Goal: Information Seeking & Learning: Learn about a topic

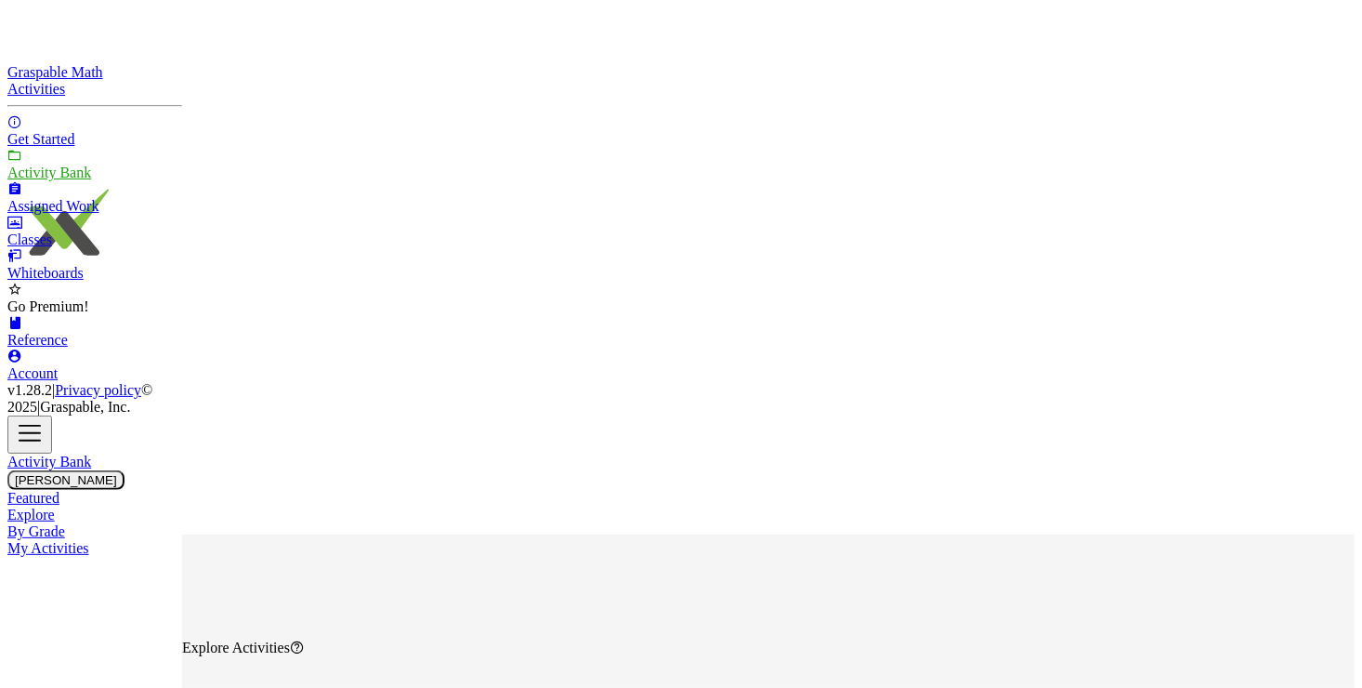
drag, startPoint x: 380, startPoint y: 241, endPoint x: 216, endPoint y: 241, distance: 164.5
type input "*********"
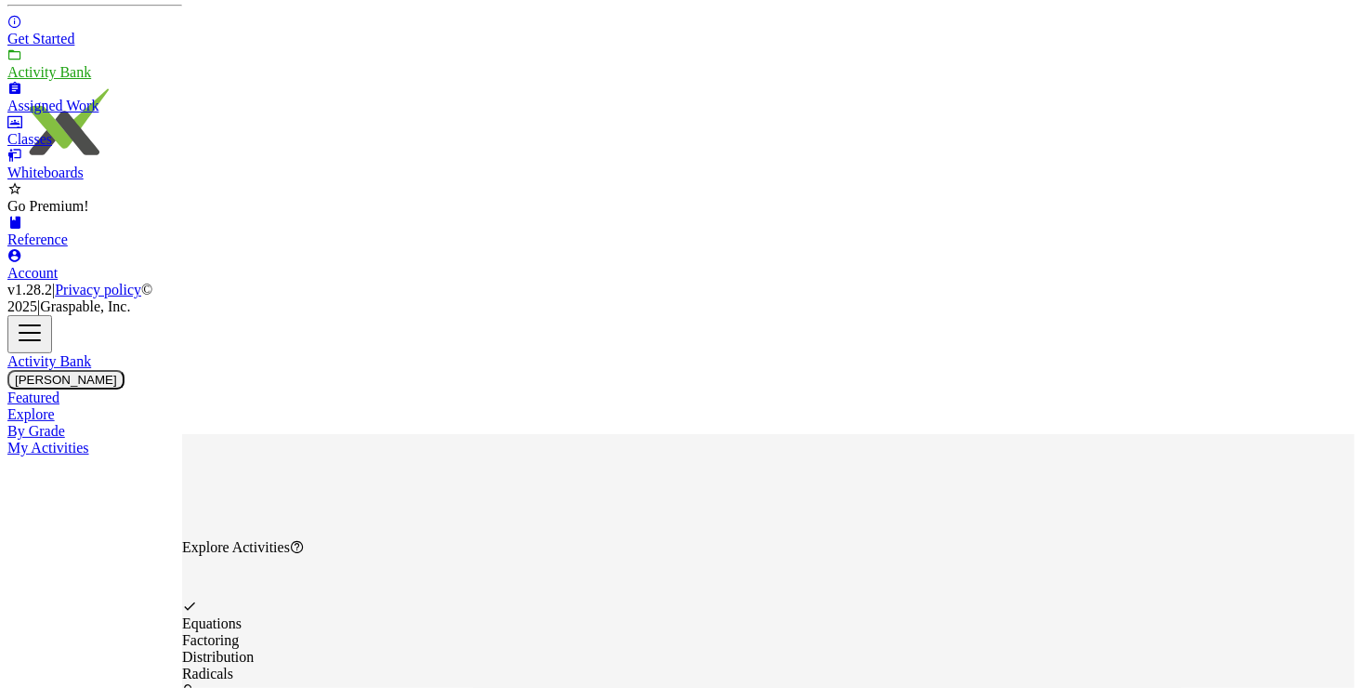
scroll to position [103, 0]
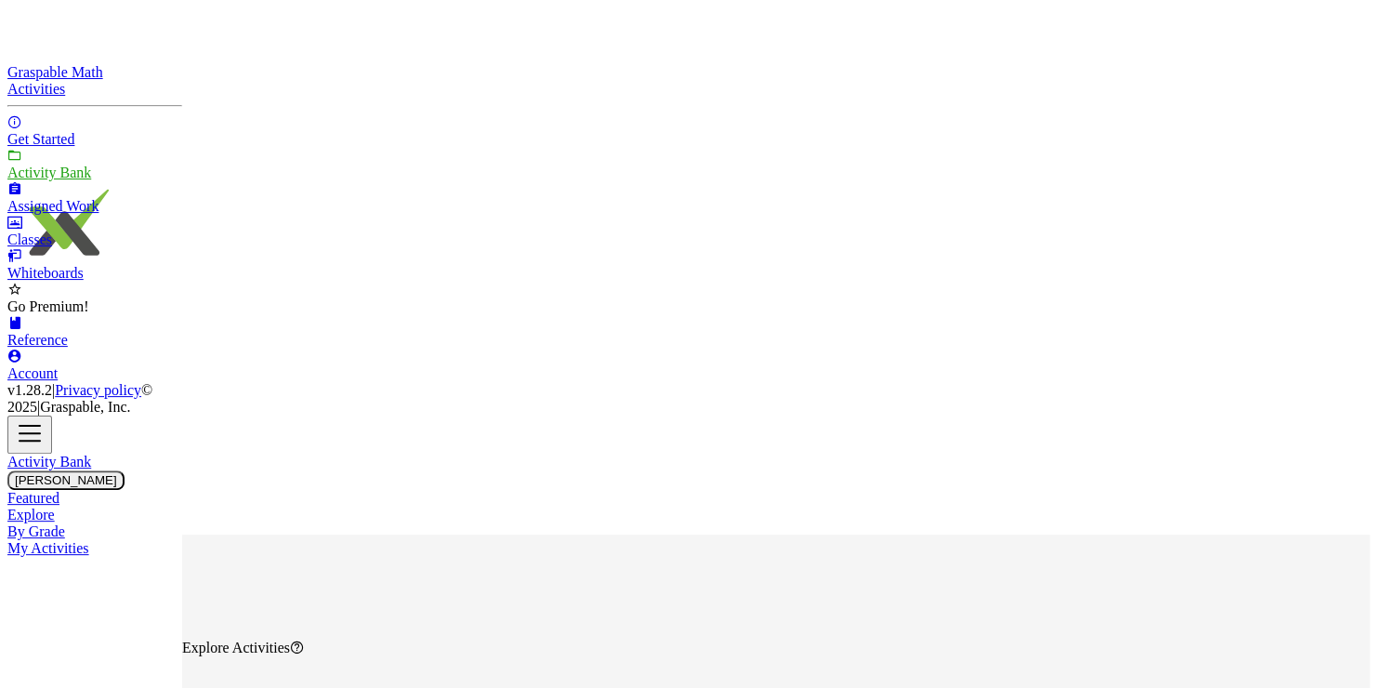
scroll to position [261, 0]
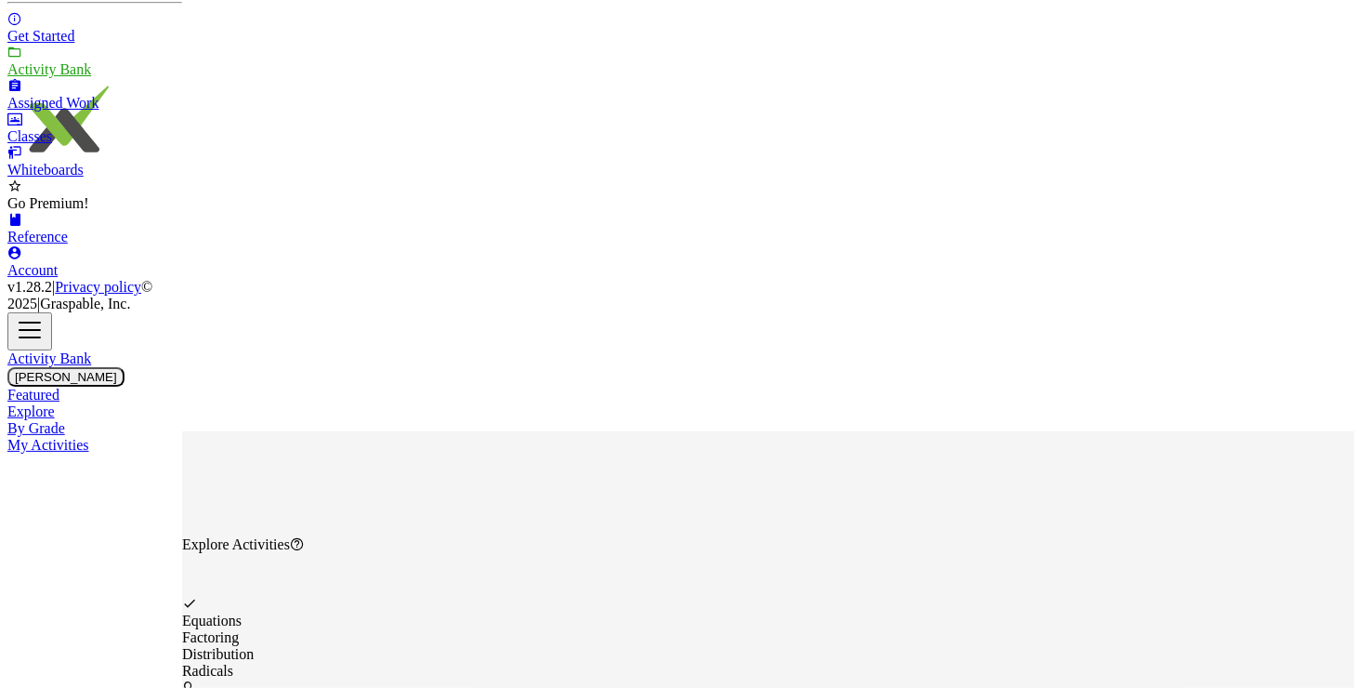
type input "**"
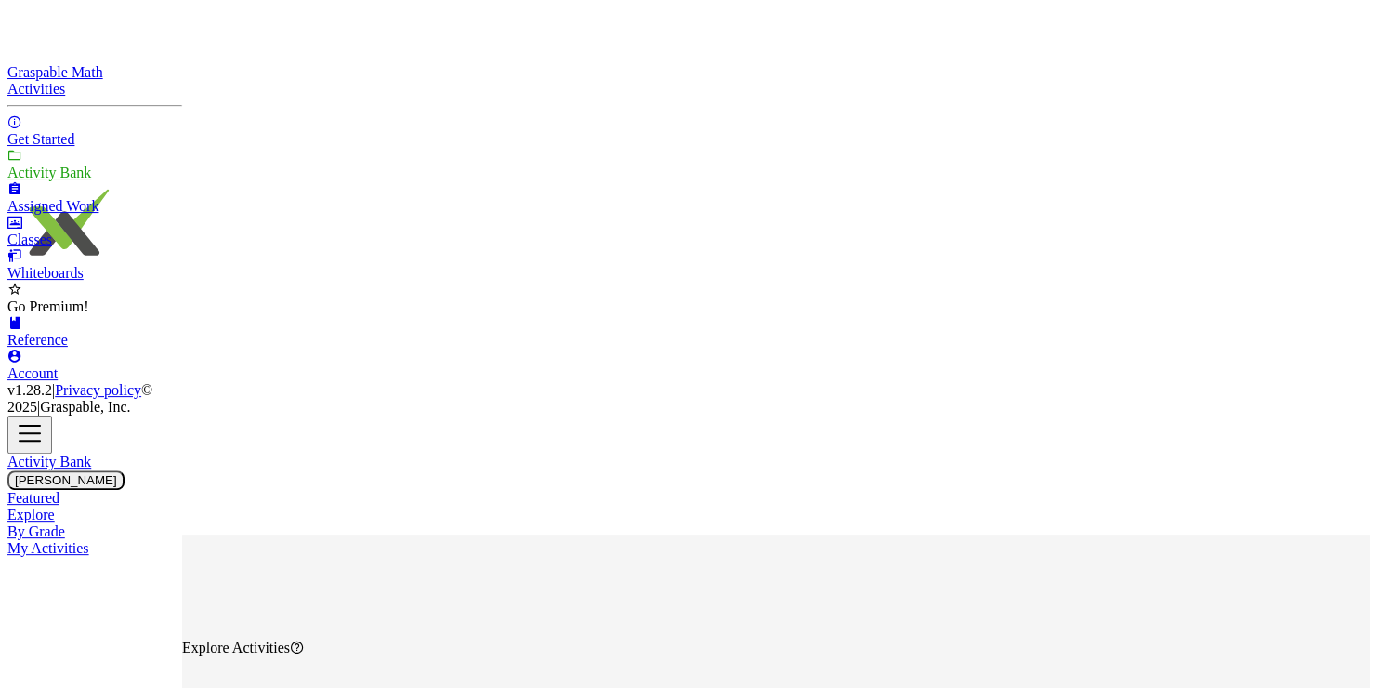
drag, startPoint x: 399, startPoint y: 245, endPoint x: 340, endPoint y: 250, distance: 58.7
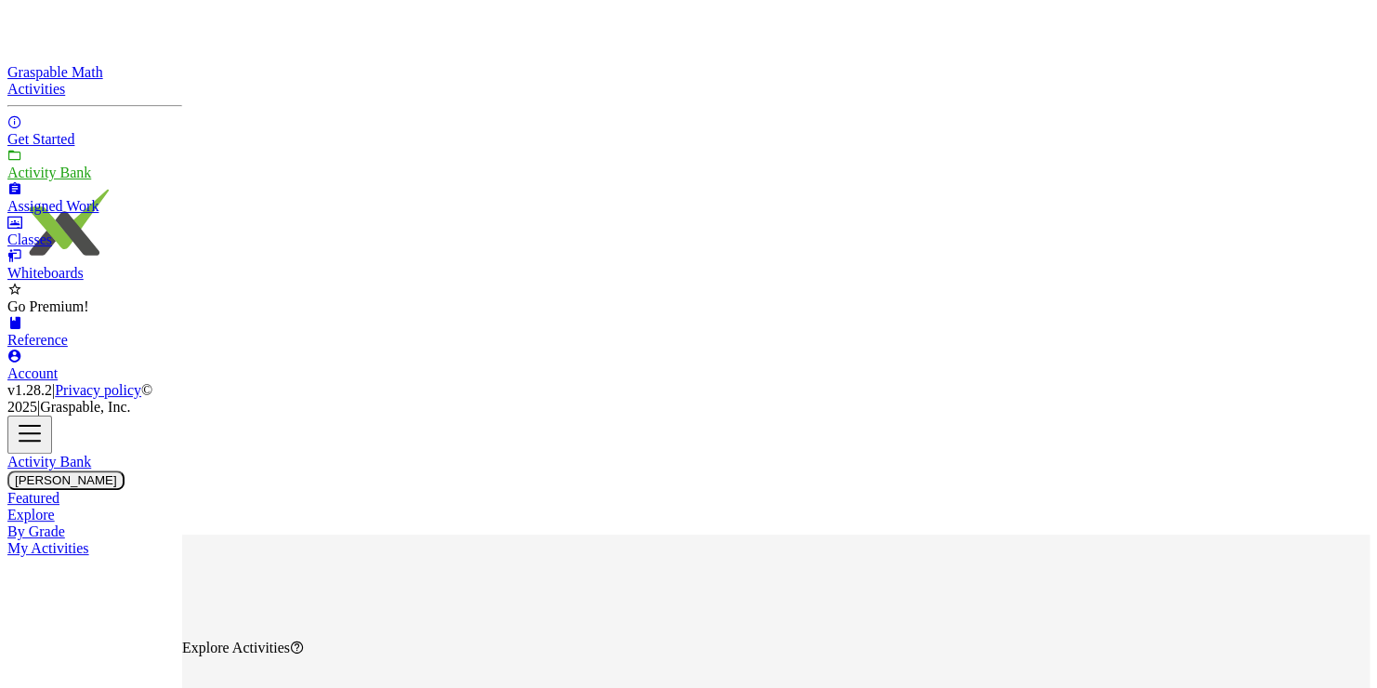
type input "*********"
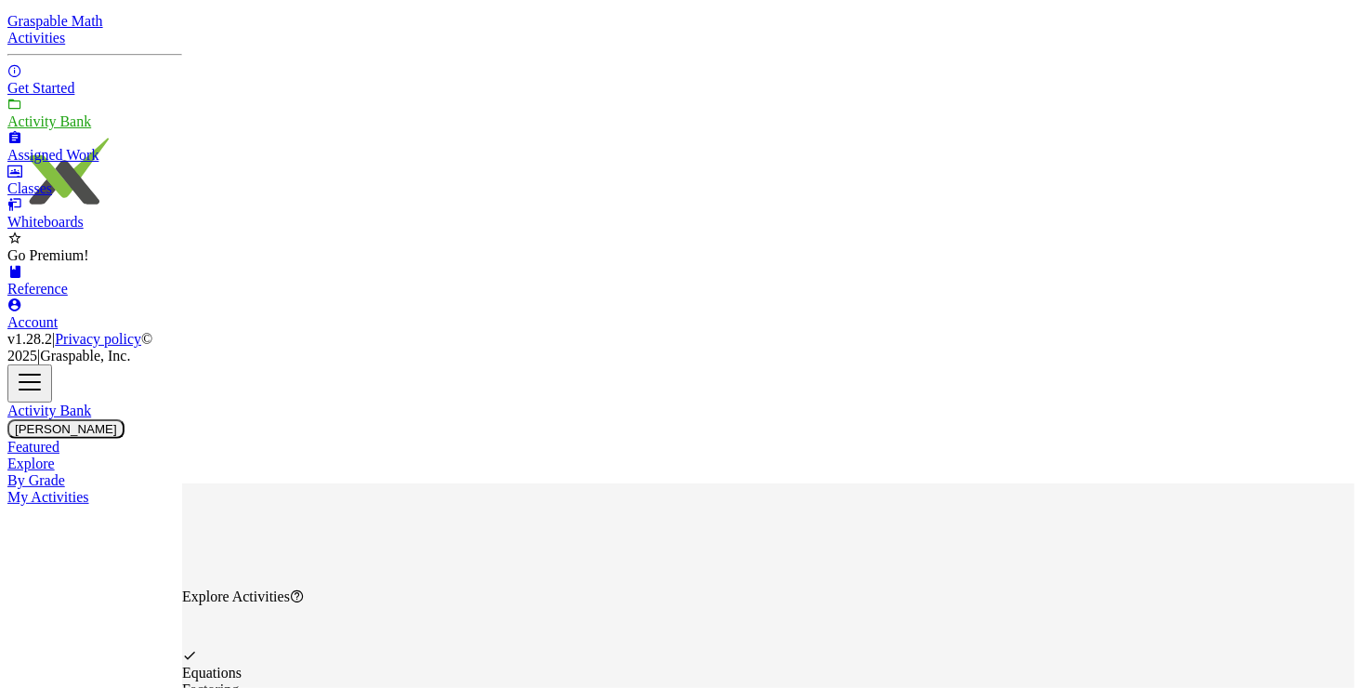
scroll to position [93, 0]
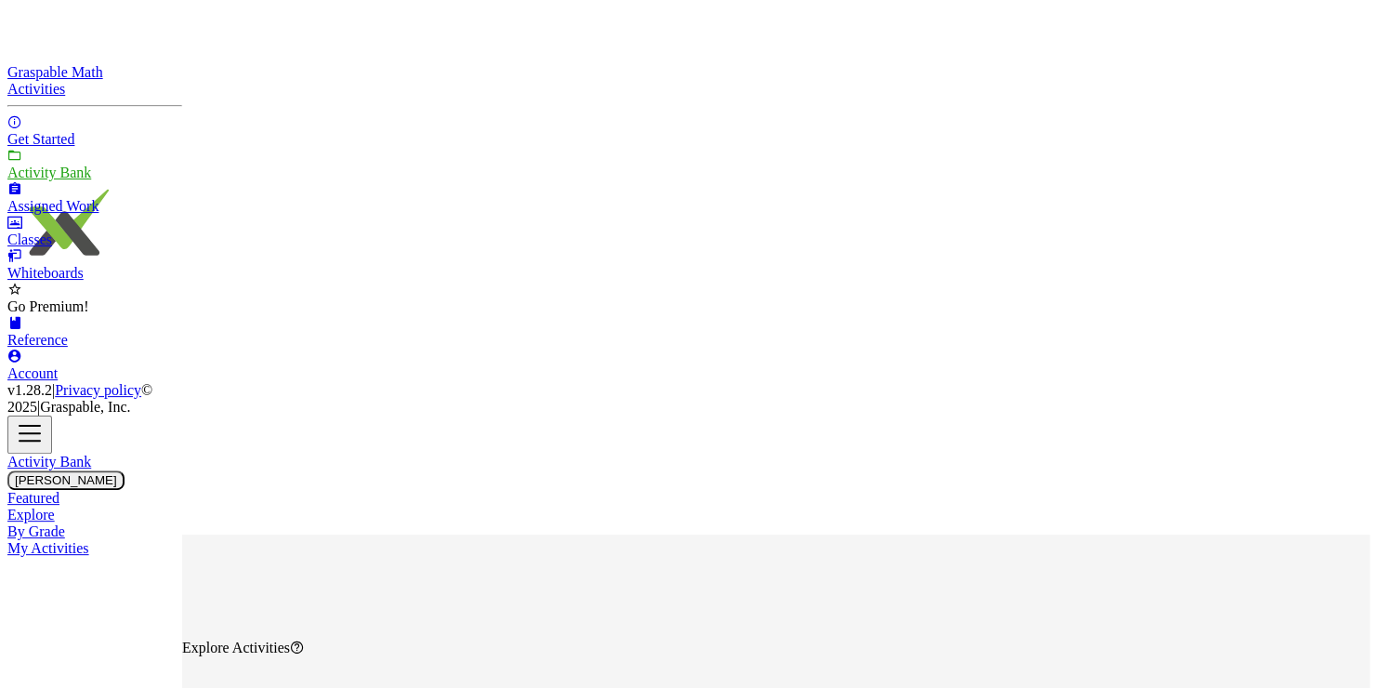
scroll to position [1373, 0]
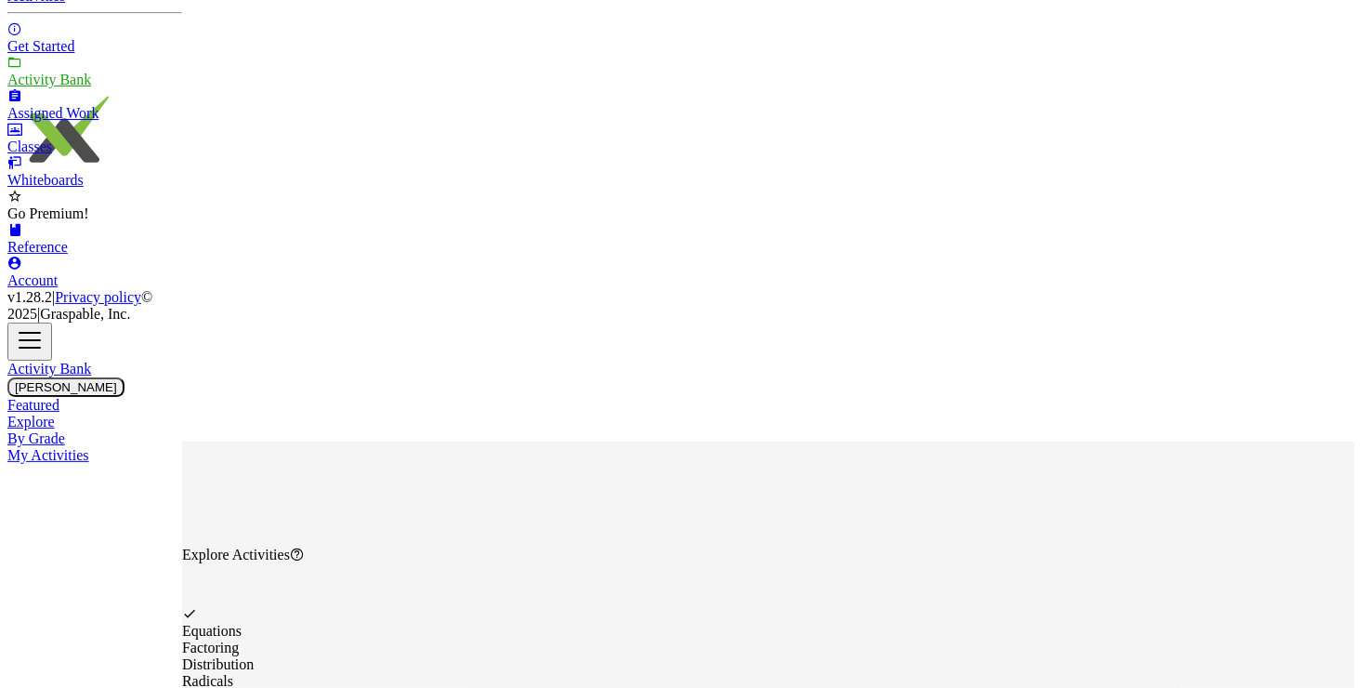
scroll to position [103, 0]
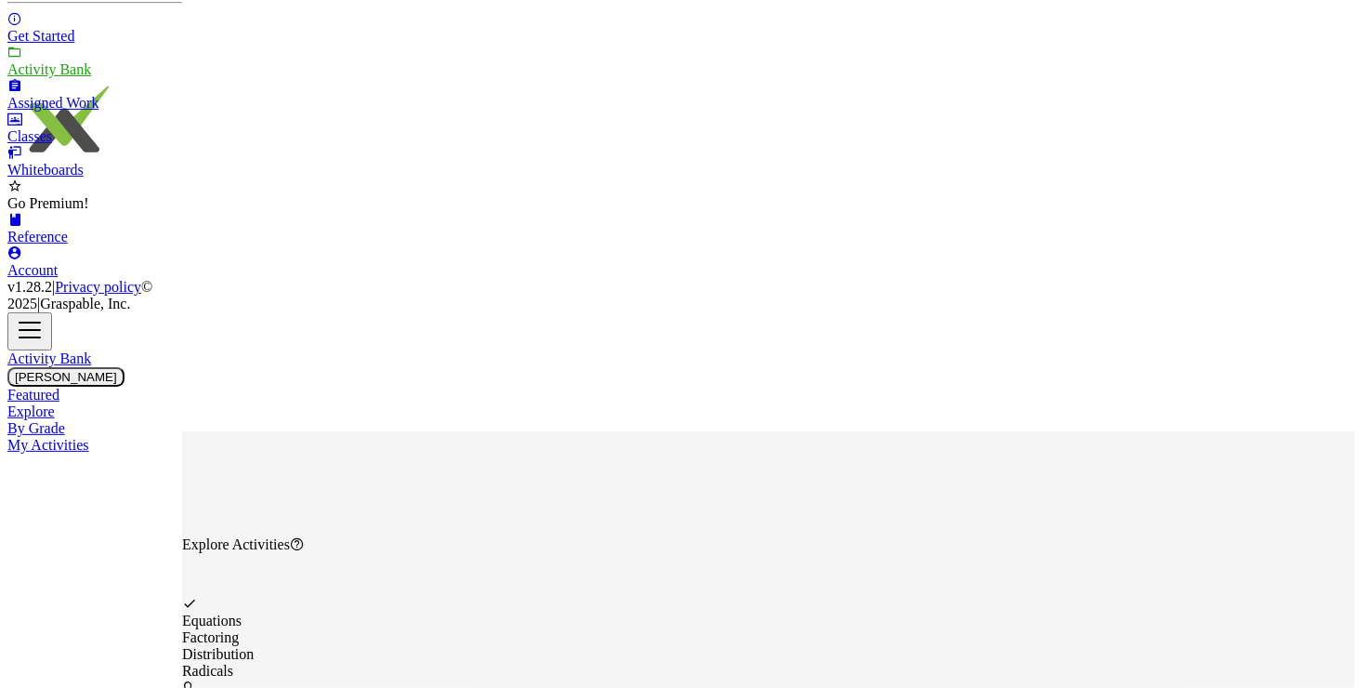
drag, startPoint x: 332, startPoint y: 140, endPoint x: 239, endPoint y: 134, distance: 93.2
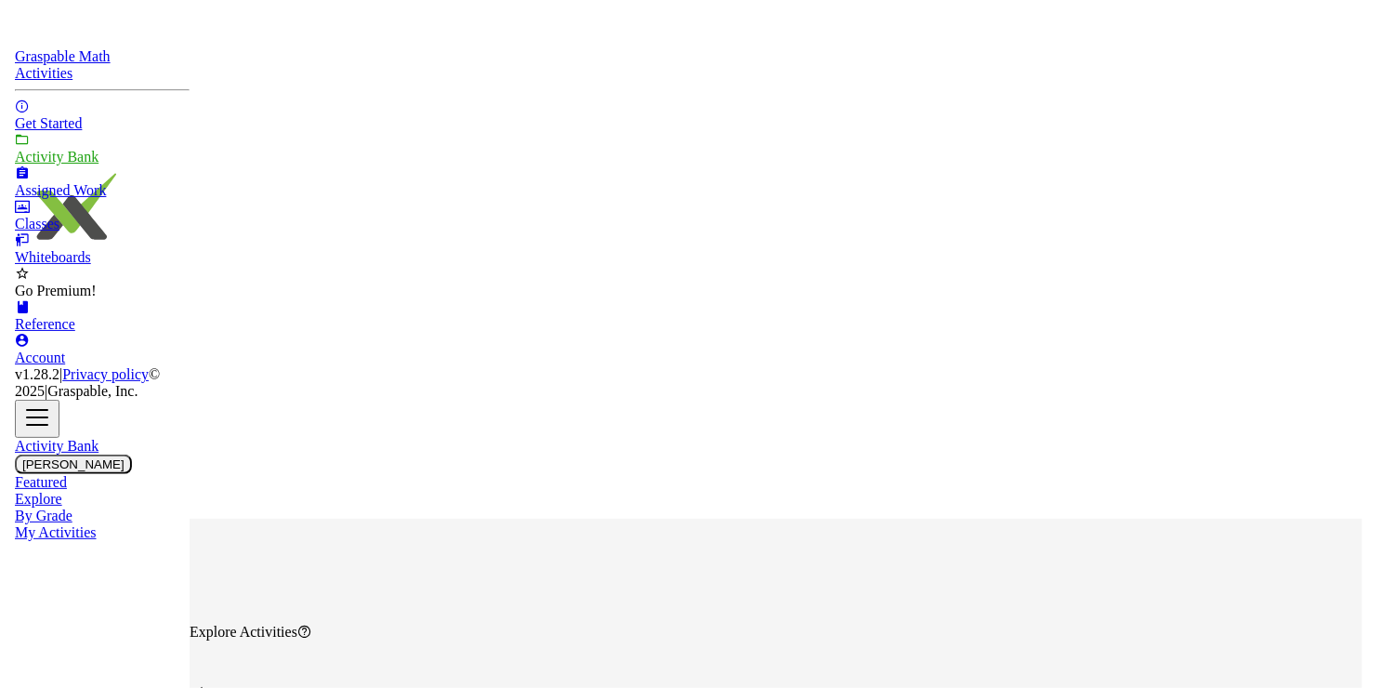
scroll to position [0, 0]
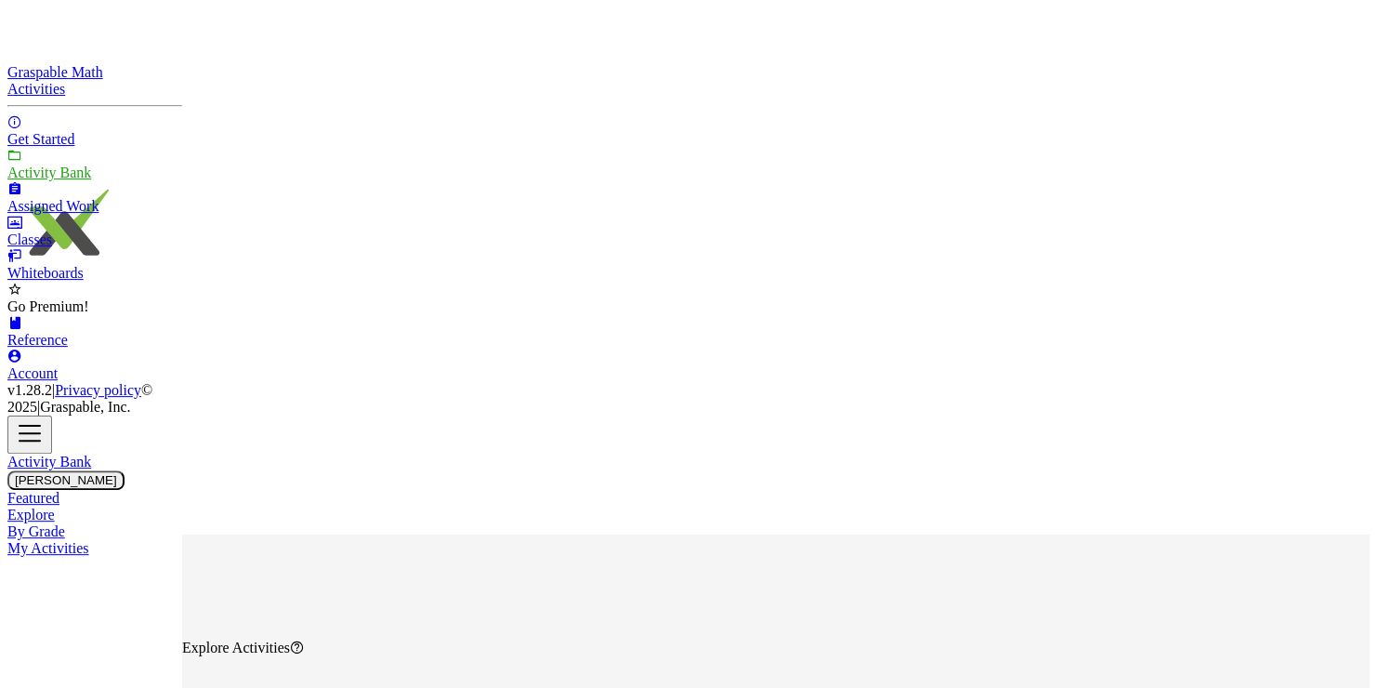
click at [59, 490] on span "Featured" at bounding box center [33, 498] width 52 height 16
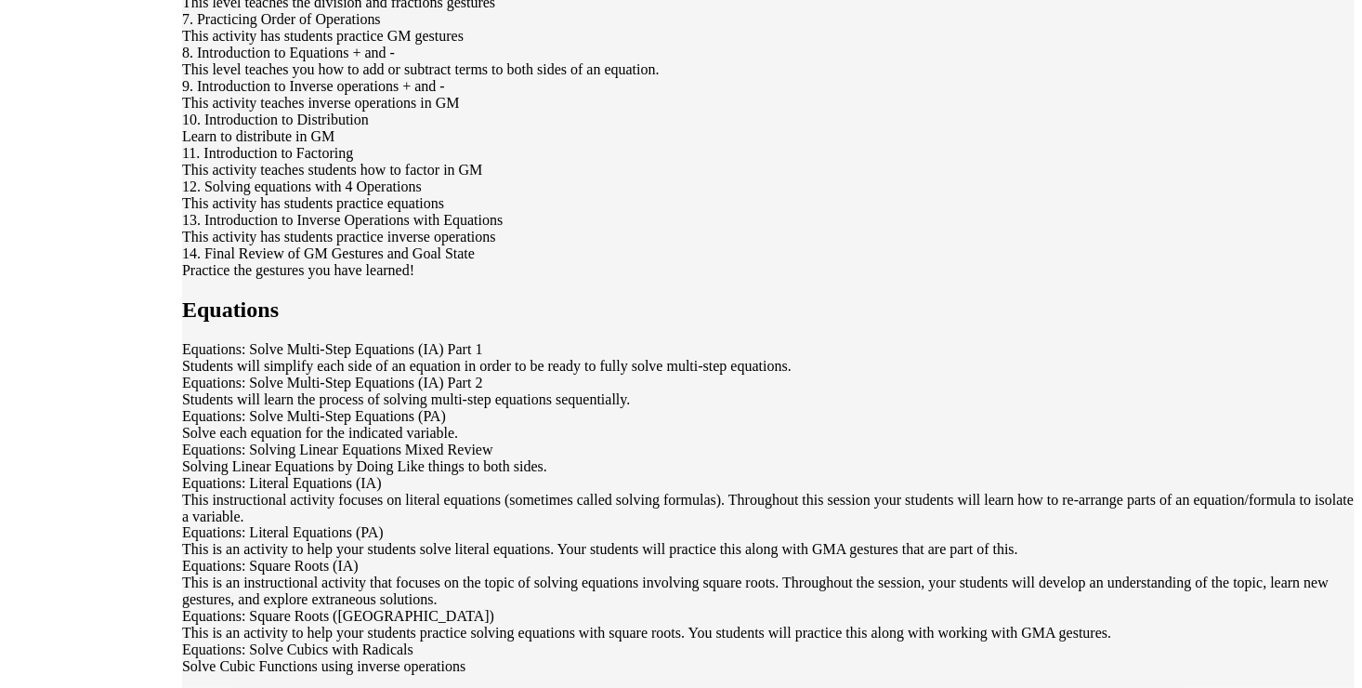
scroll to position [1208, 0]
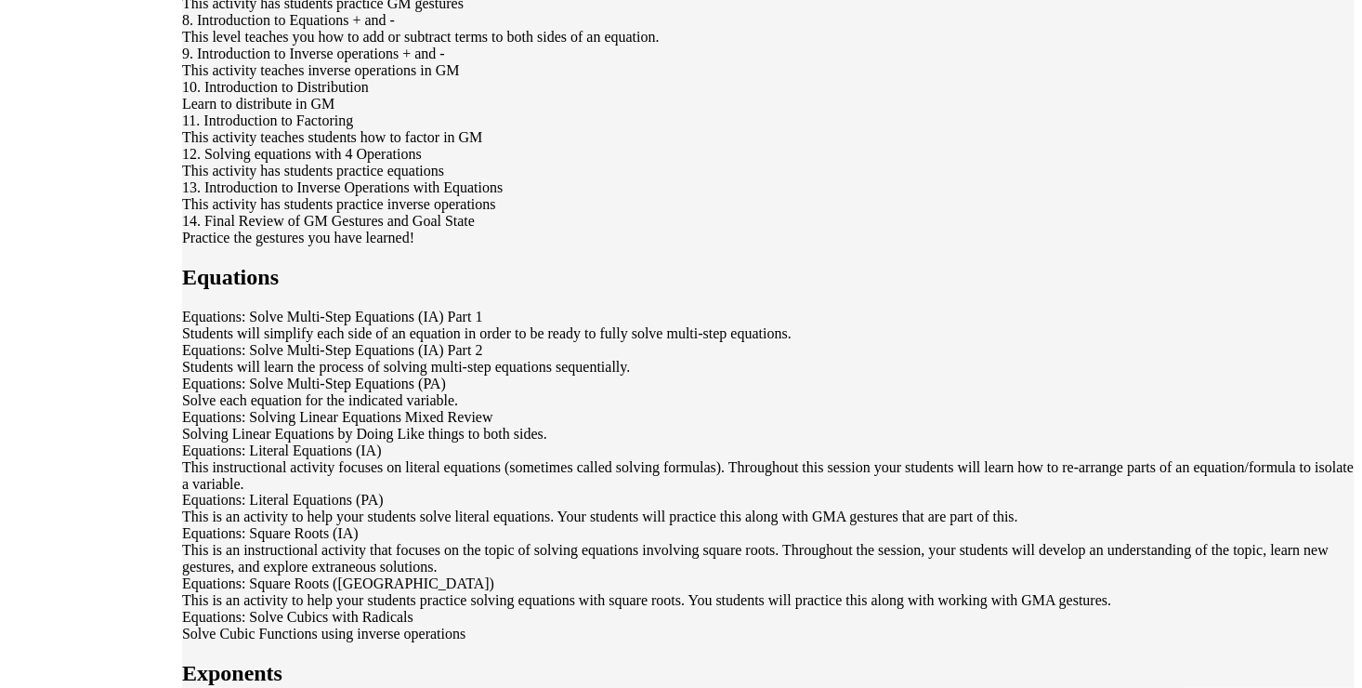
click at [363, 526] on div "Equations: Square Roots (IA)" at bounding box center [768, 534] width 1173 height 17
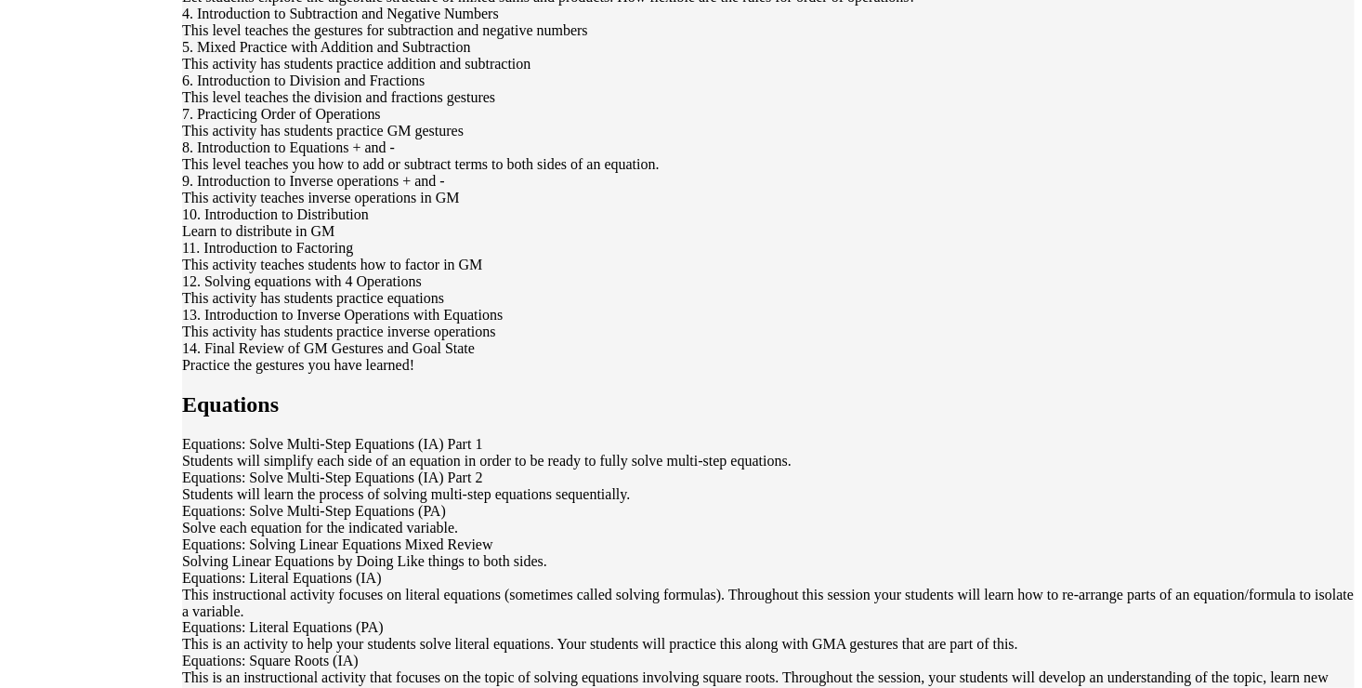
scroll to position [721, 0]
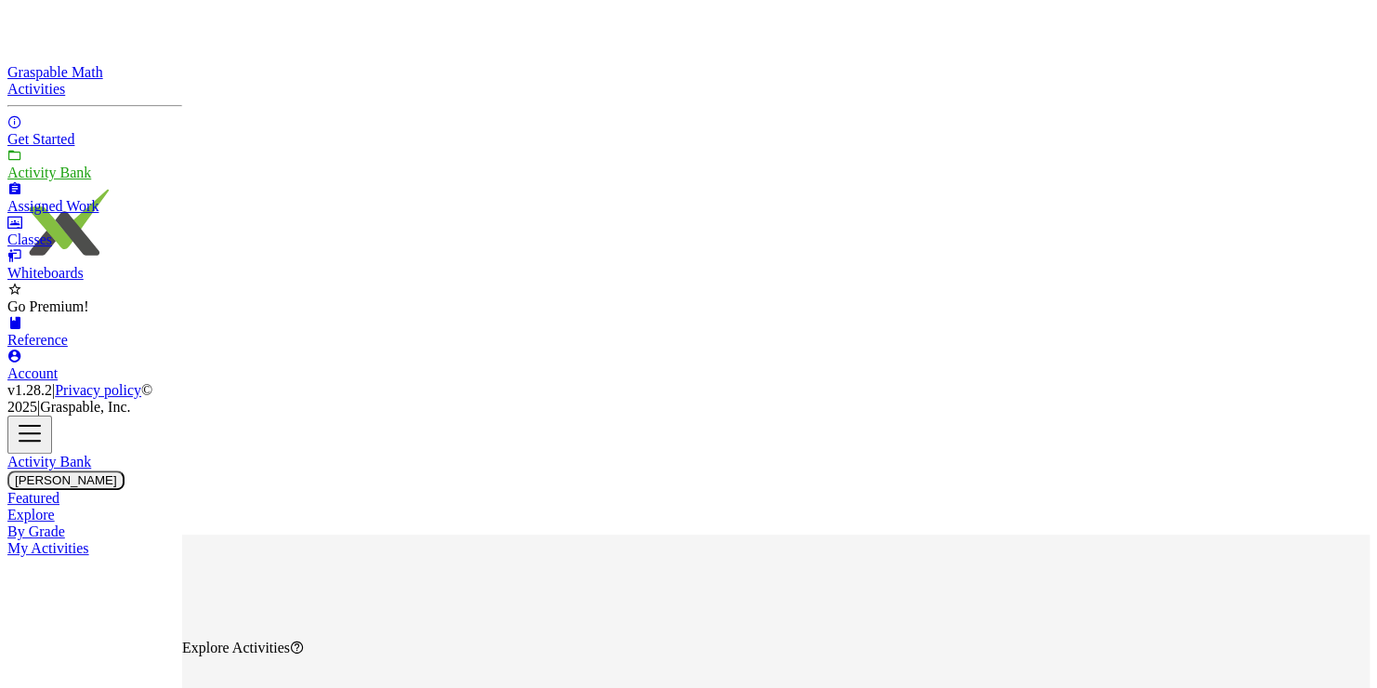
drag, startPoint x: 323, startPoint y: 243, endPoint x: 120, endPoint y: 238, distance: 203.6
click at [120, 243] on div "Graspable Math Activities Get Started Activity Bank Assigned Work Classes White…" at bounding box center [688, 662] width 1362 height 1329
type input "*********"
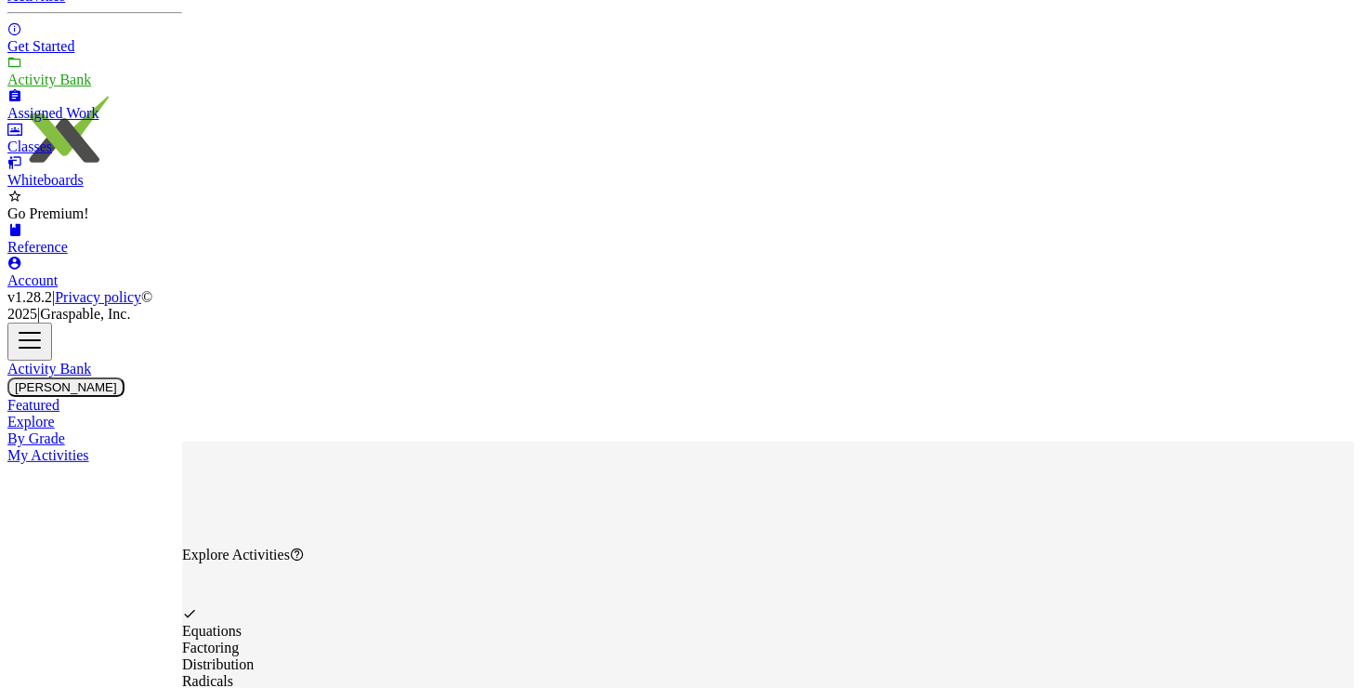
scroll to position [103, 0]
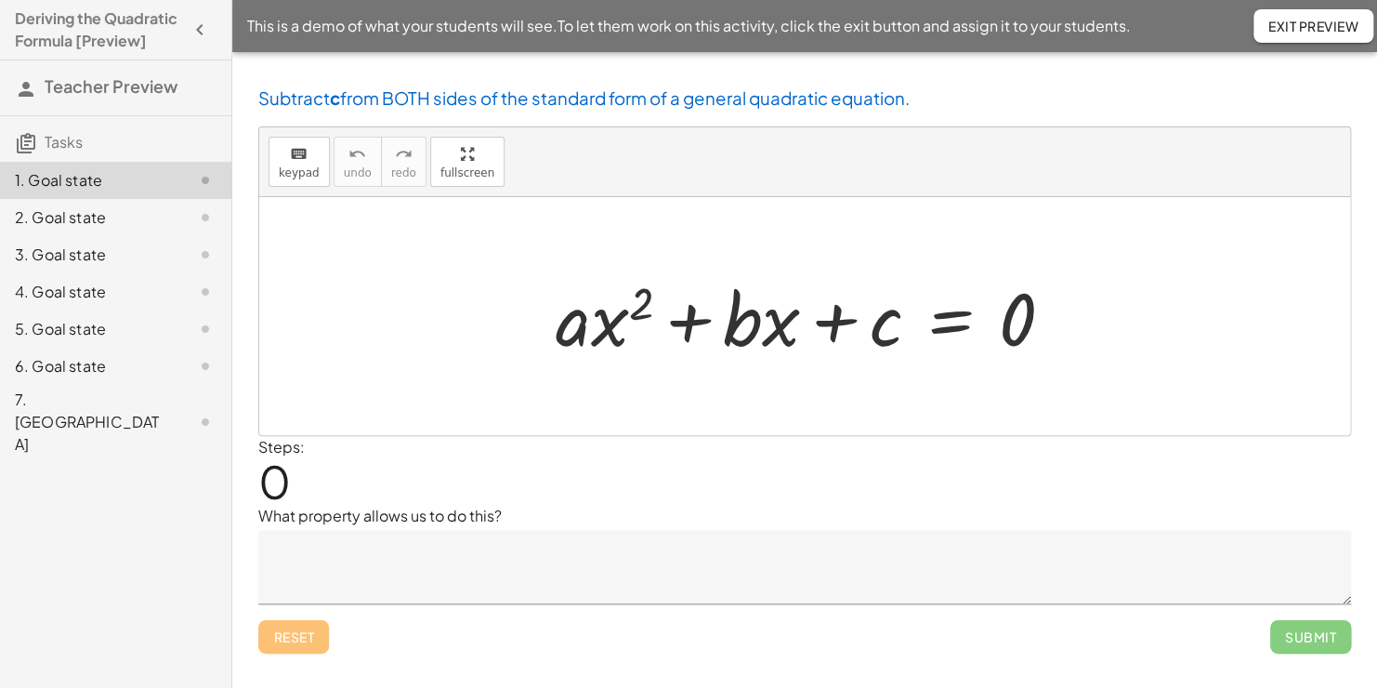
click at [733, 336] on div at bounding box center [812, 317] width 532 height 96
click at [76, 212] on div "2. Goal state" at bounding box center [90, 217] width 150 height 22
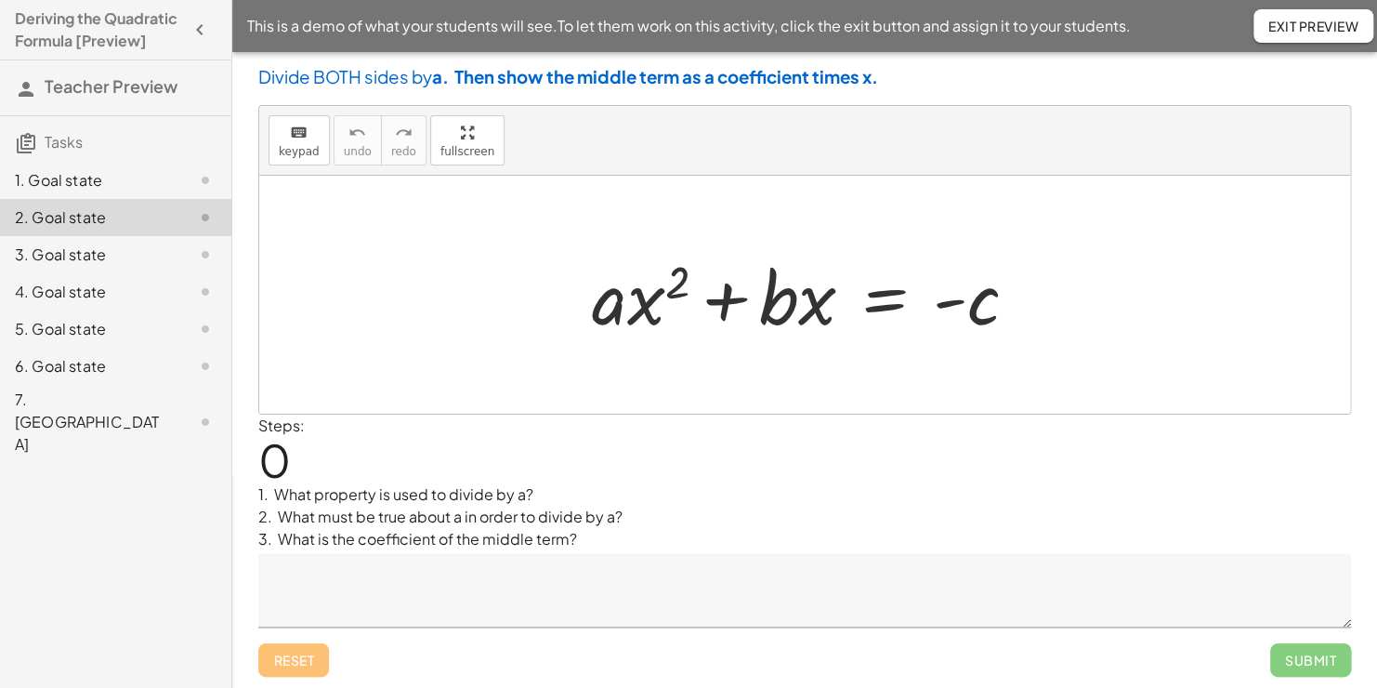
click at [54, 253] on div "3. Goal state" at bounding box center [90, 254] width 150 height 22
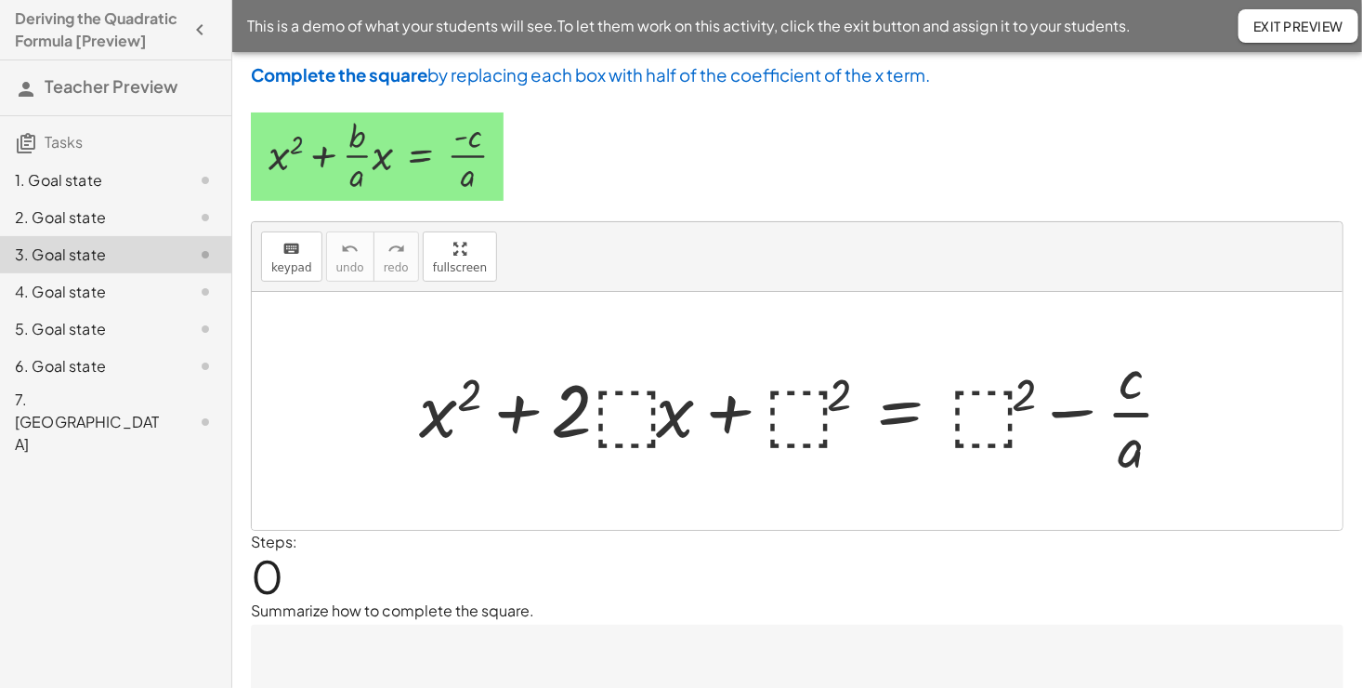
click at [68, 334] on div "5. Goal state" at bounding box center [90, 329] width 150 height 22
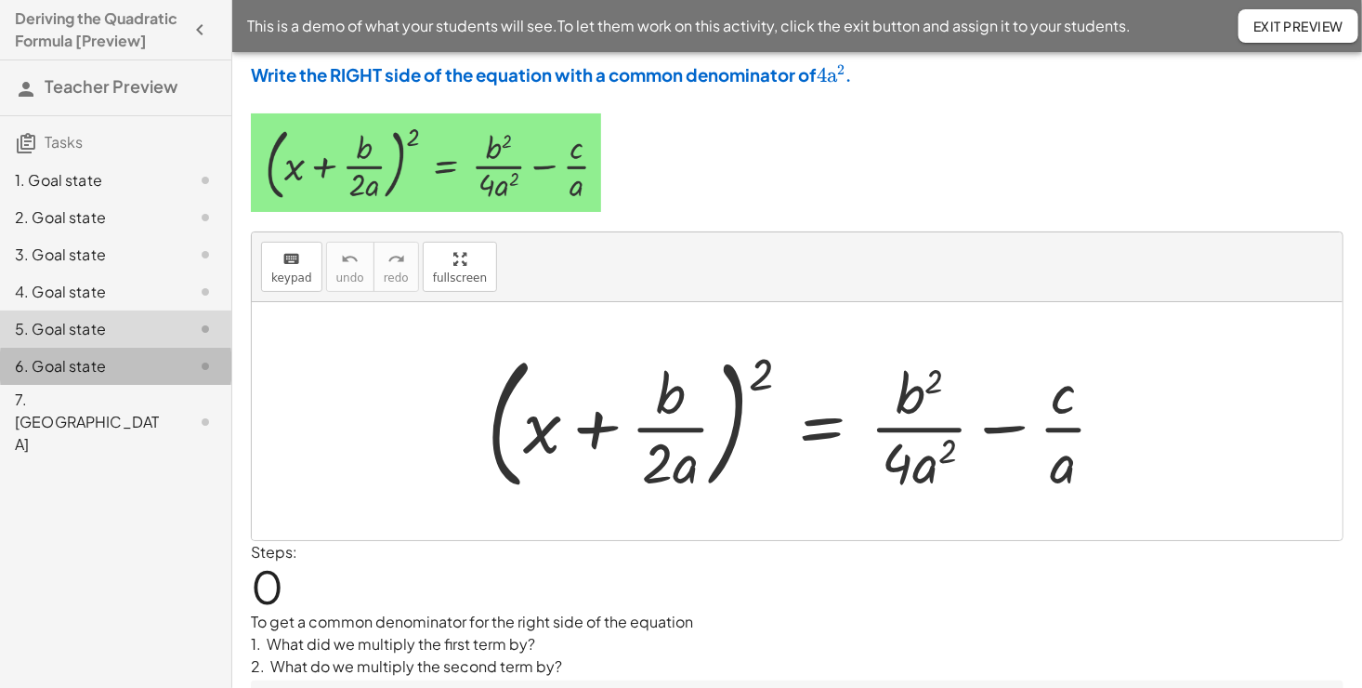
click at [65, 372] on div "6. Goal state" at bounding box center [90, 366] width 150 height 22
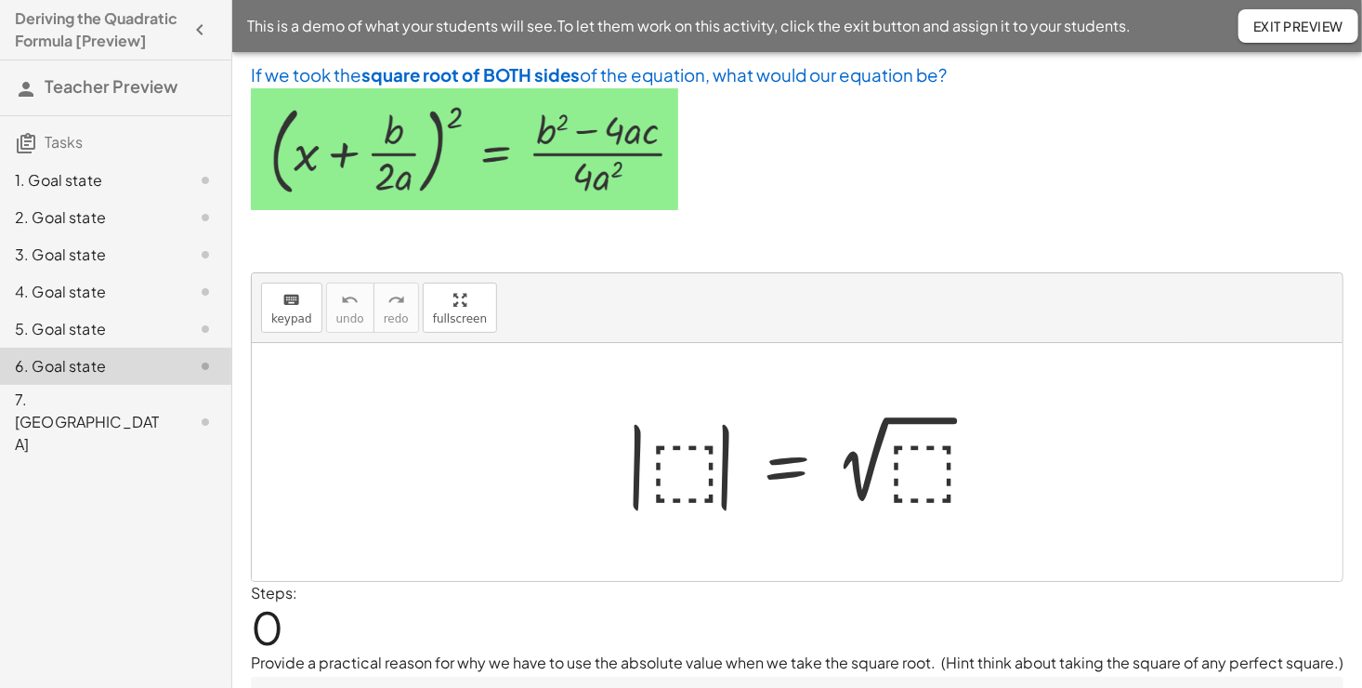
click at [60, 400] on div "7. [GEOGRAPHIC_DATA]" at bounding box center [90, 421] width 150 height 67
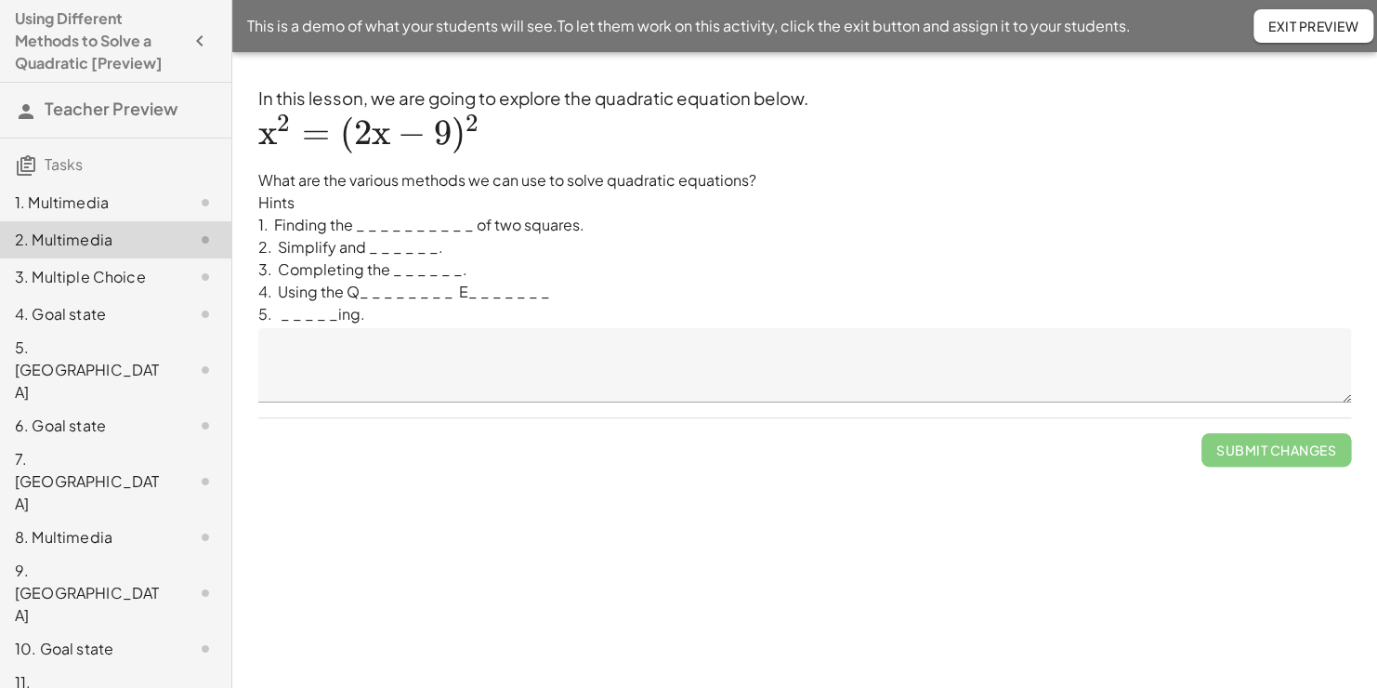
click at [66, 197] on div "1. Multimedia" at bounding box center [90, 202] width 150 height 22
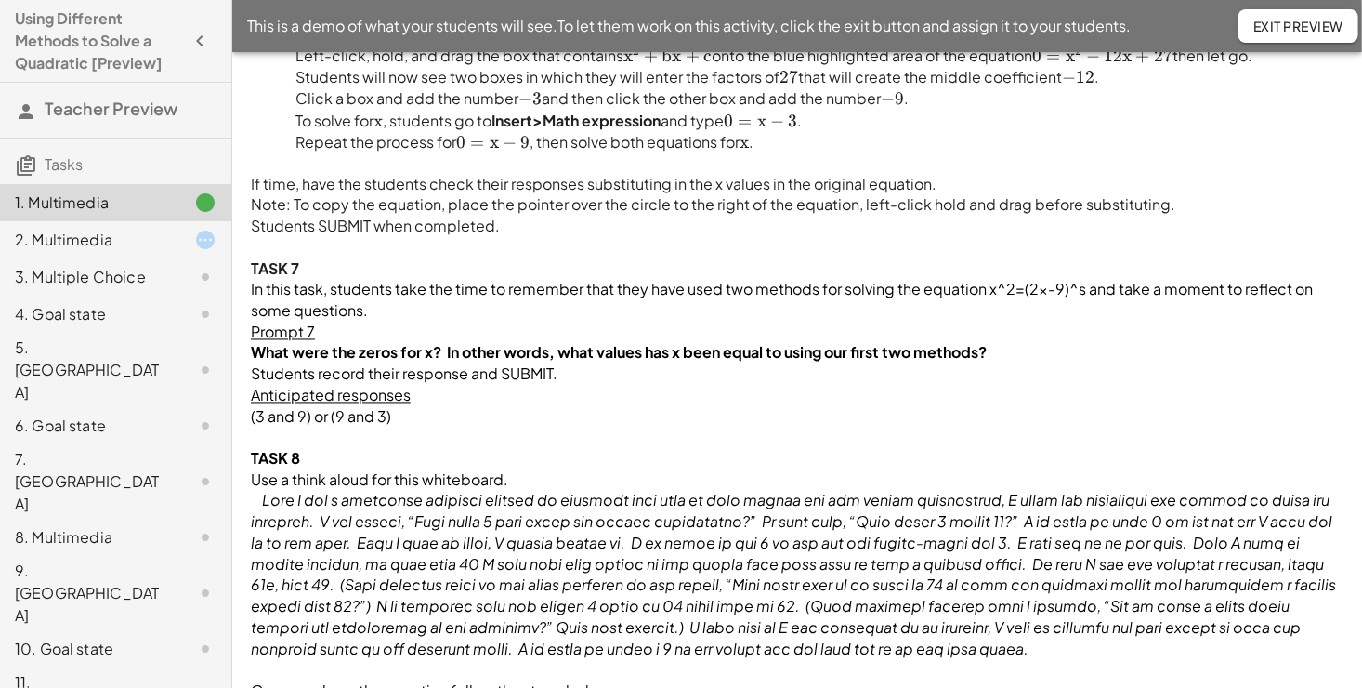
scroll to position [1580, 0]
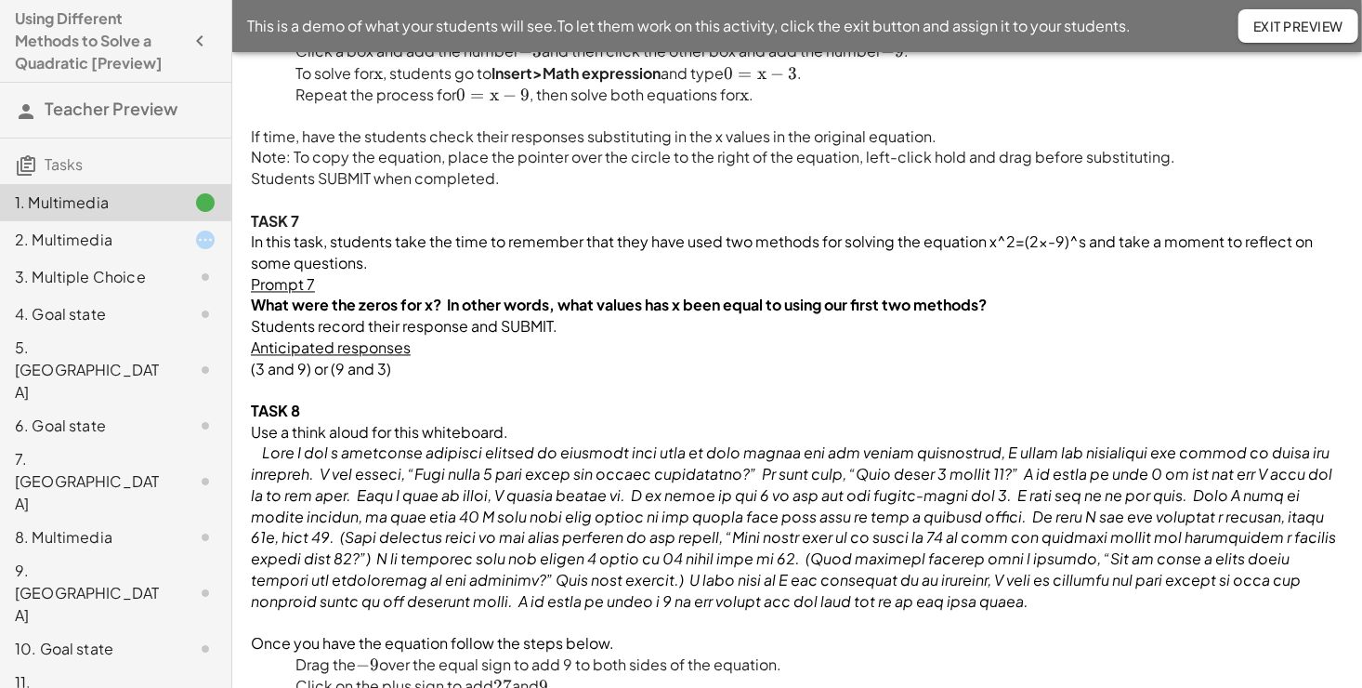
drag, startPoint x: 83, startPoint y: 240, endPoint x: 90, endPoint y: 266, distance: 27.1
click at [82, 242] on div "2. Multimedia" at bounding box center [90, 240] width 150 height 22
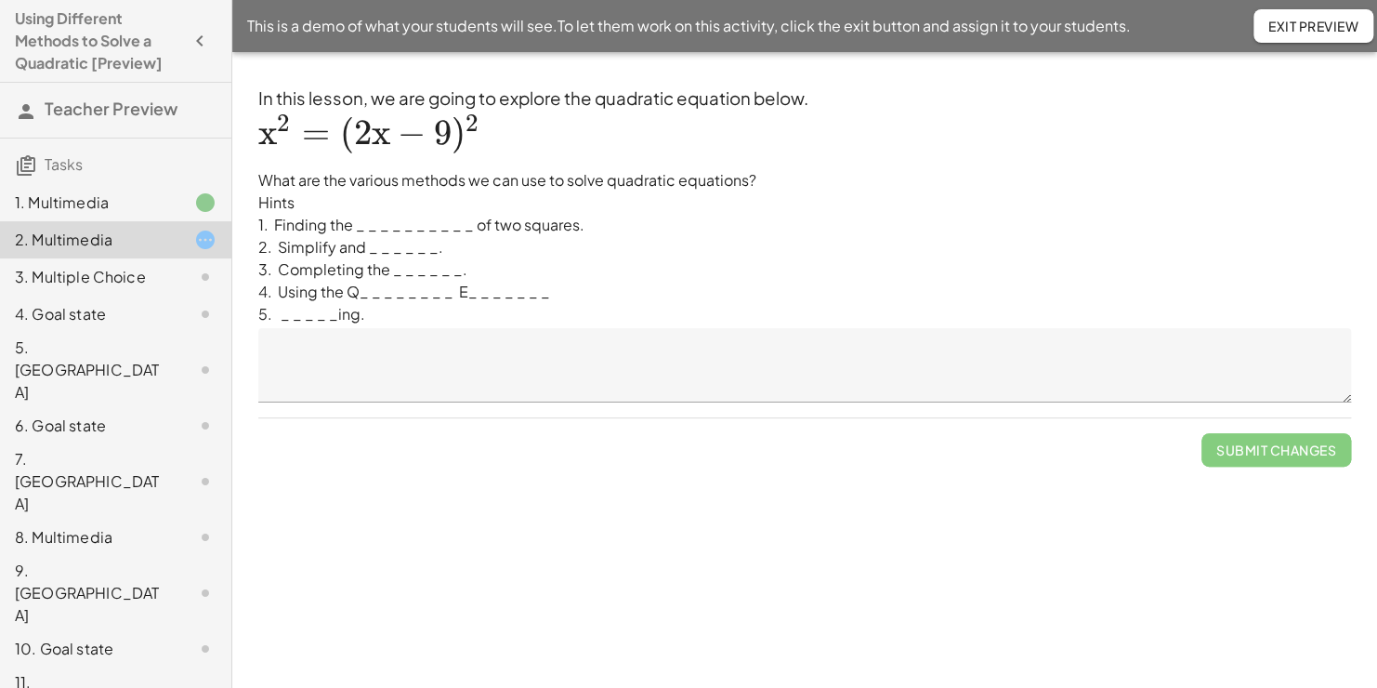
click at [94, 277] on div "3. Multiple Choice" at bounding box center [90, 277] width 150 height 22
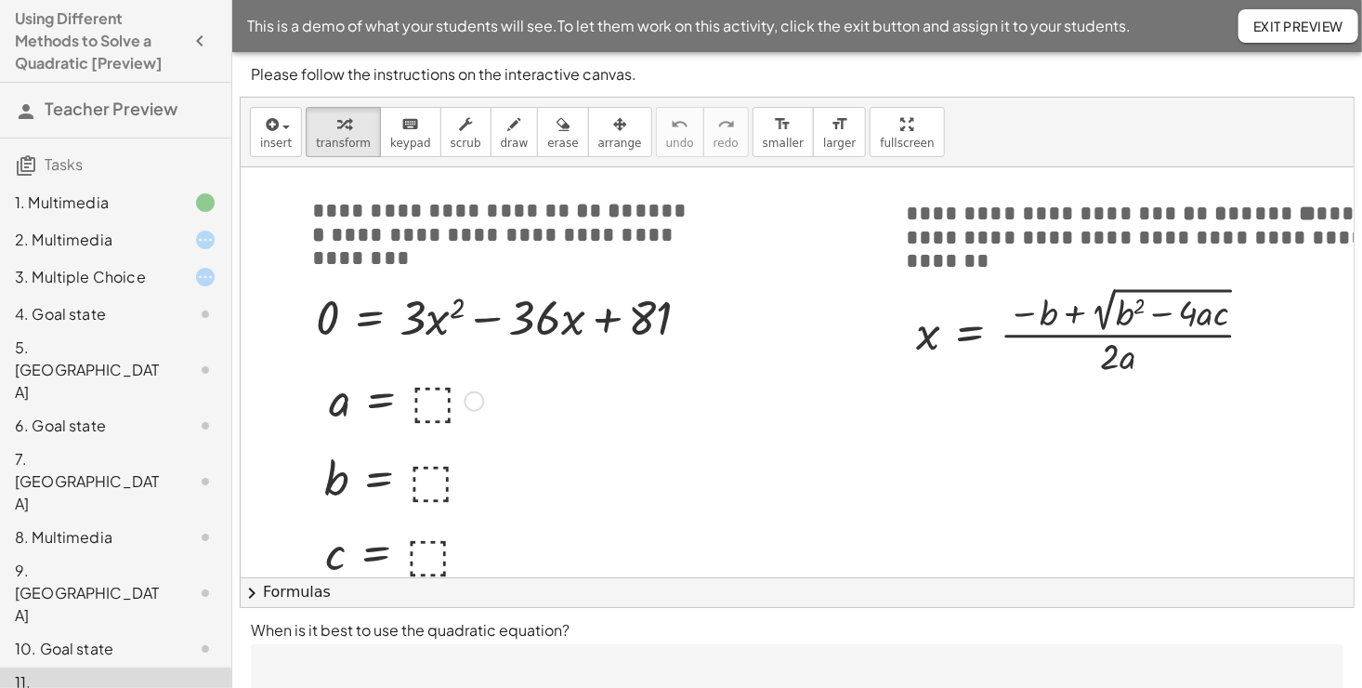
click at [424, 394] on div at bounding box center [406, 399] width 173 height 61
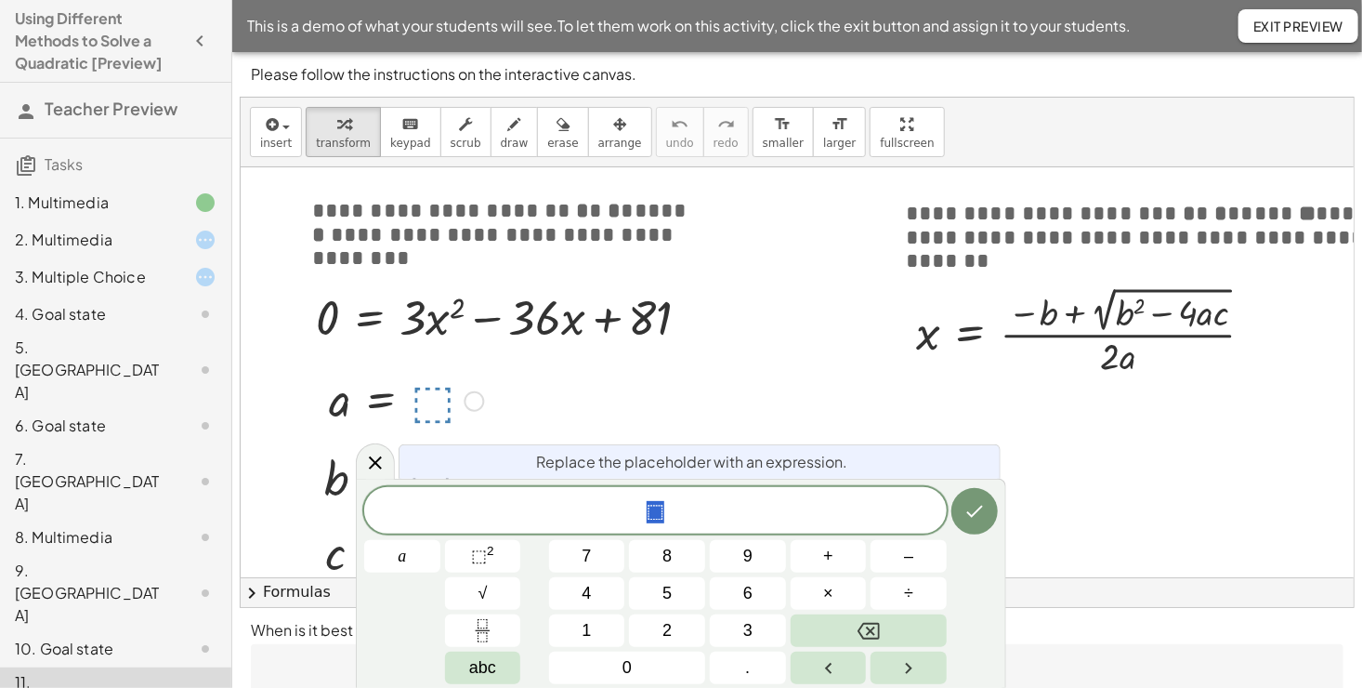
drag, startPoint x: 607, startPoint y: 377, endPoint x: 685, endPoint y: 383, distance: 78.3
click at [611, 376] on div at bounding box center [820, 492] width 1158 height 651
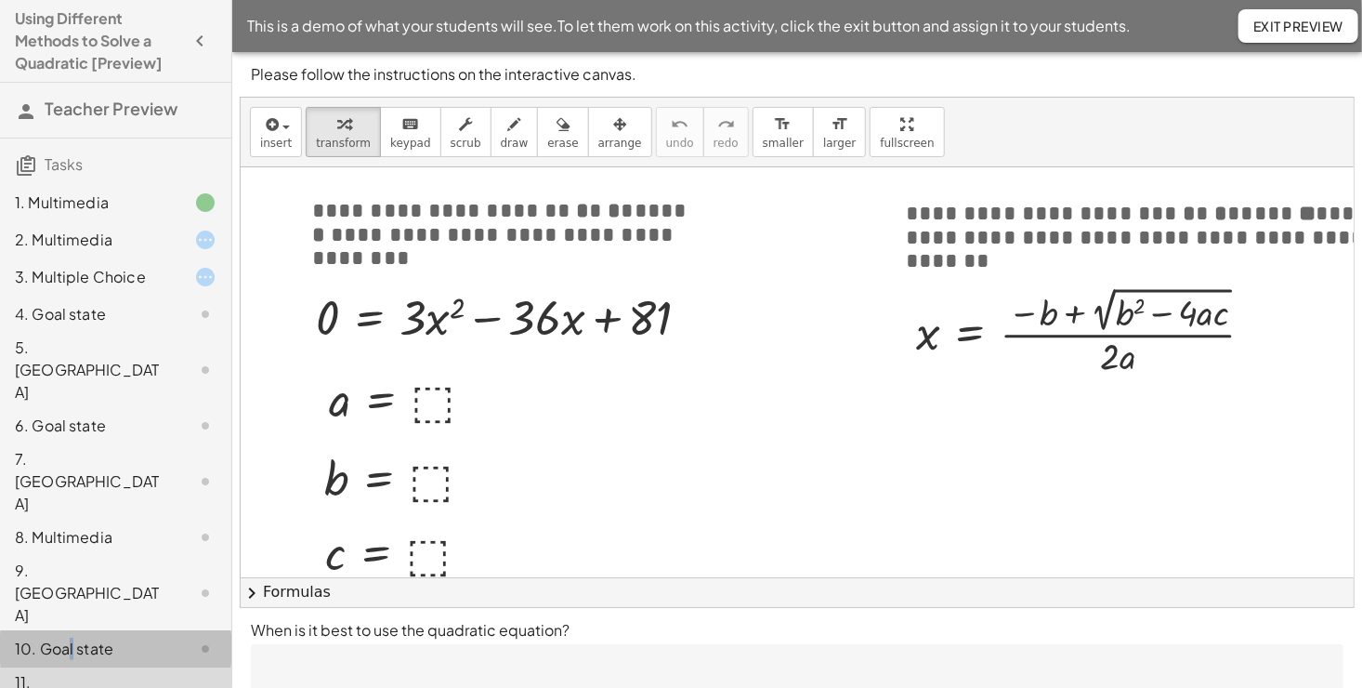
click at [70, 638] on div "10. Goal state" at bounding box center [90, 649] width 150 height 22
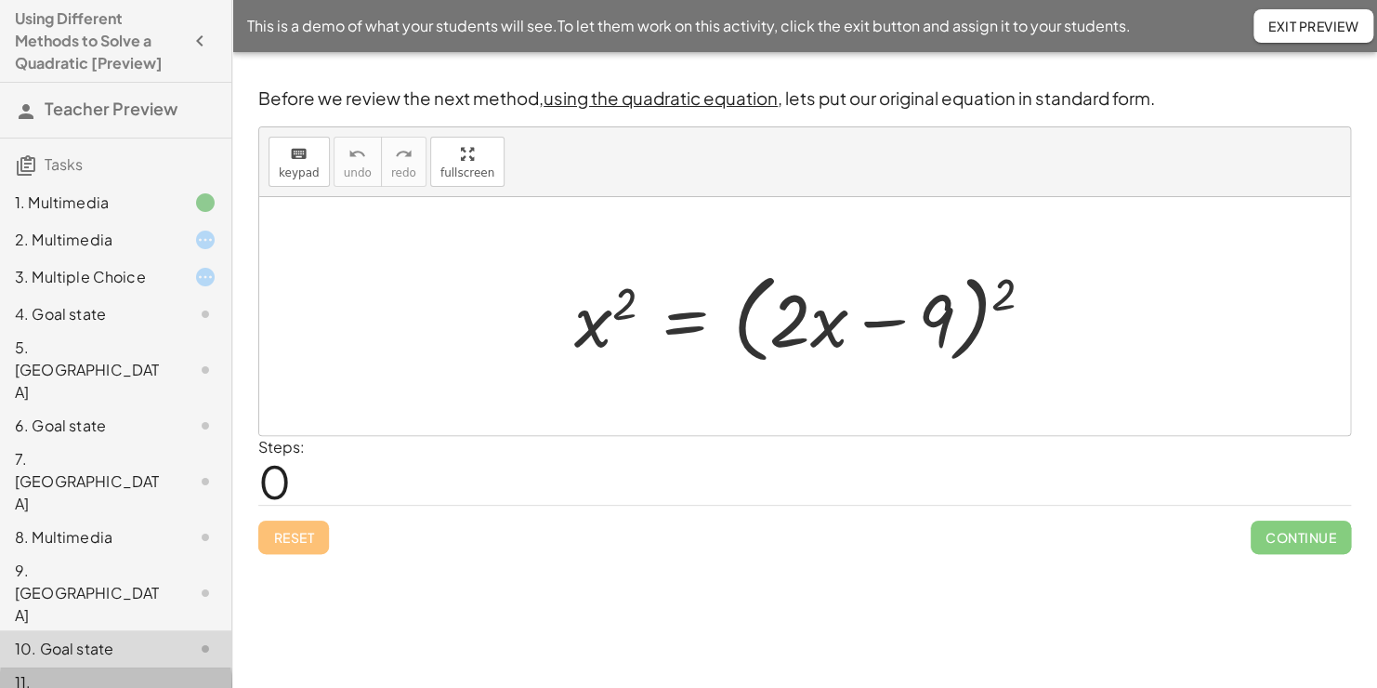
drag, startPoint x: 70, startPoint y: 536, endPoint x: 48, endPoint y: 568, distance: 38.1
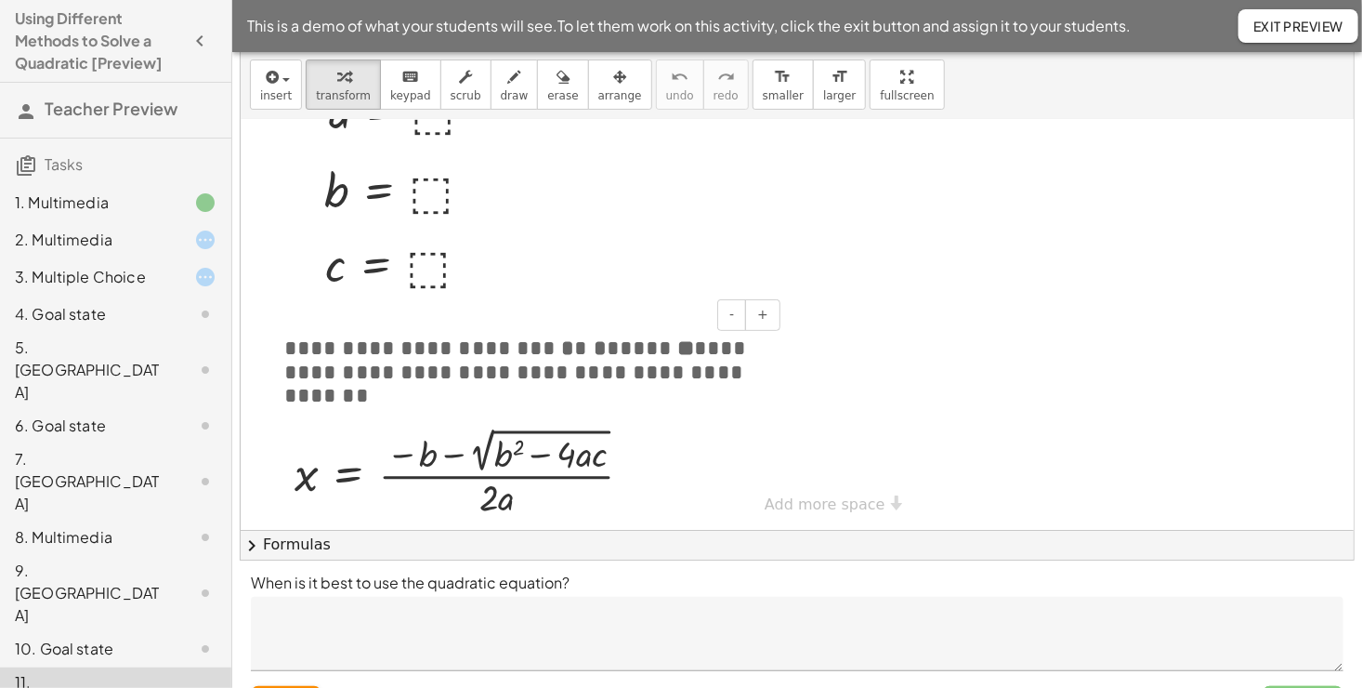
scroll to position [93, 0]
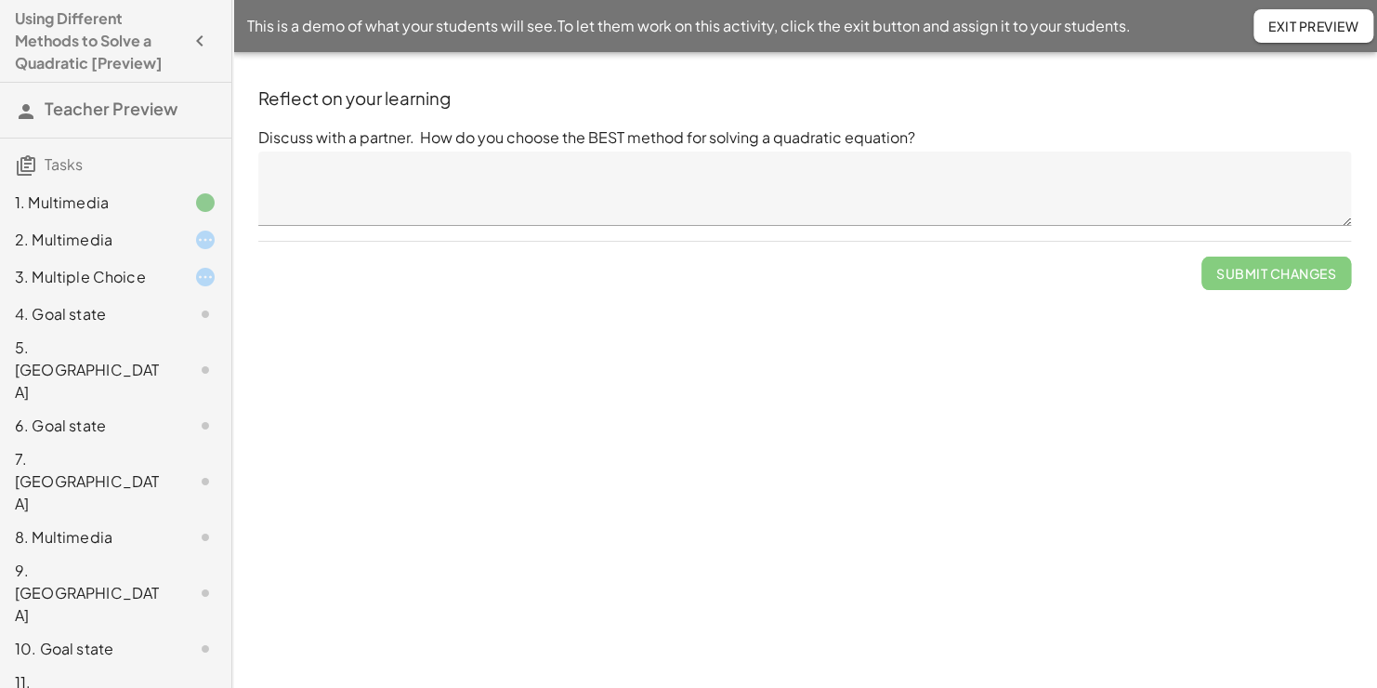
click at [1320, 37] on button "Exit Preview" at bounding box center [1314, 25] width 120 height 33
